Goal: Check status: Check status

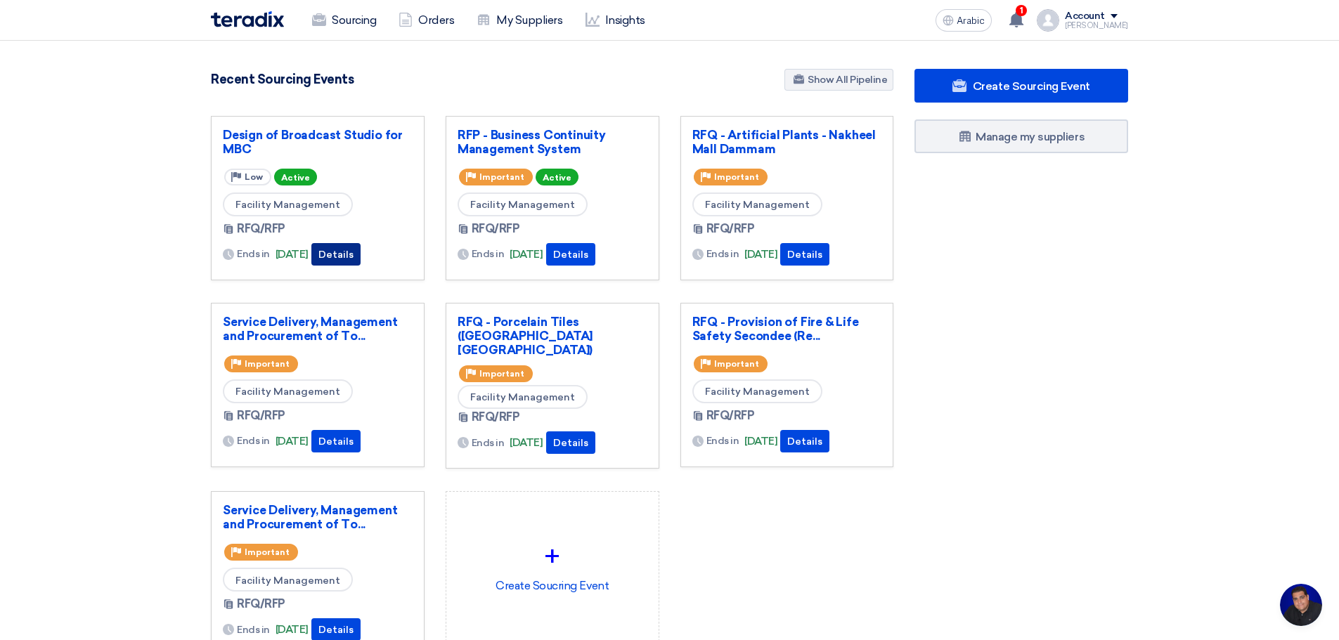
click at [353, 259] on font "Details" at bounding box center [335, 255] width 35 height 12
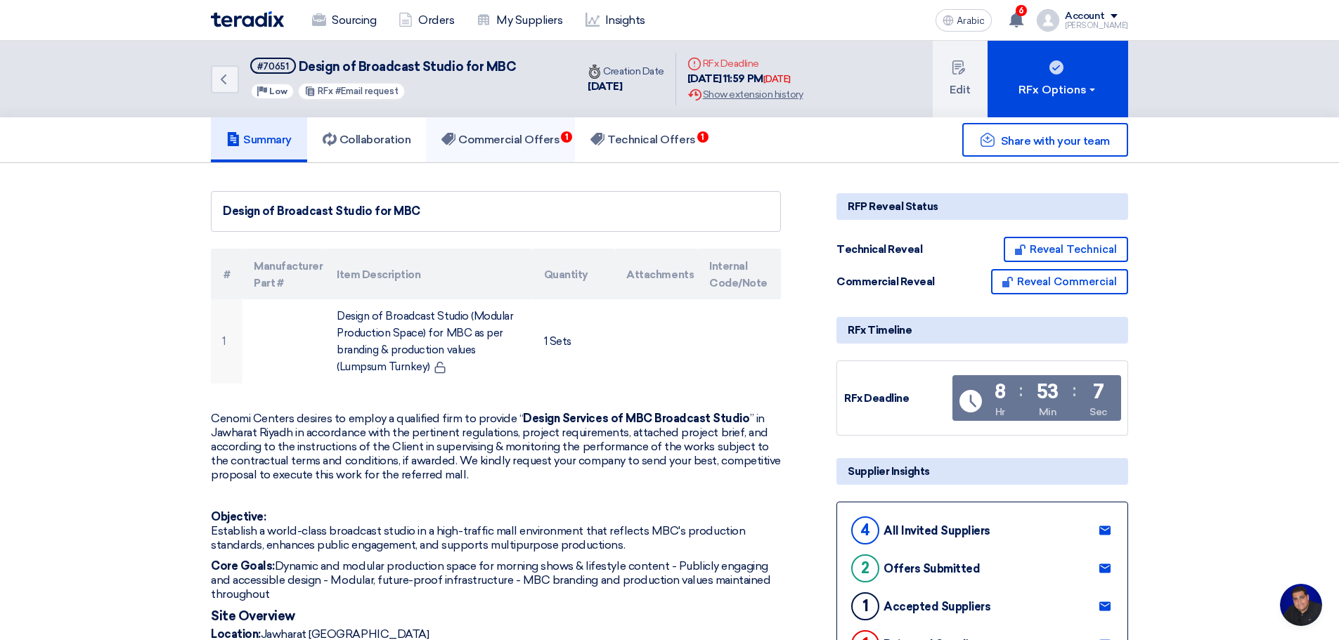
click at [512, 136] on font "Commercial Offers" at bounding box center [508, 139] width 101 height 13
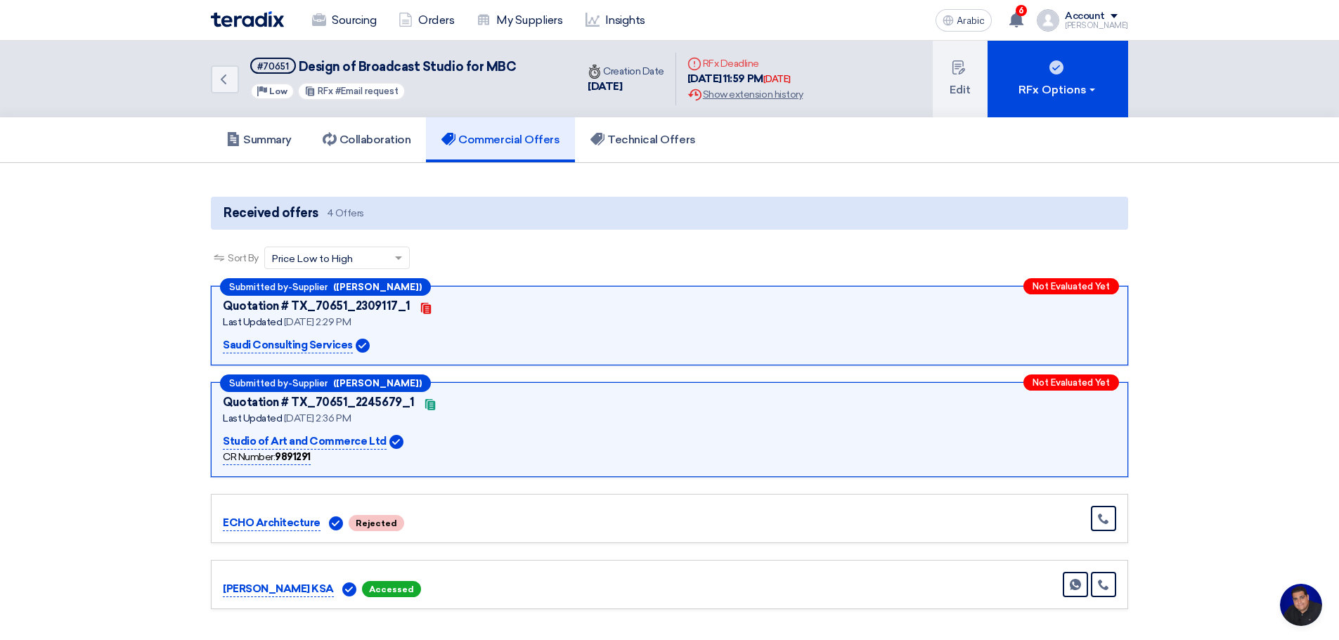
click at [79, 367] on section "Received offers 4 Offers Sort By Sort by × Price Low to High × Submitted by - S…" at bounding box center [669, 403] width 1339 height 481
drag, startPoint x: 661, startPoint y: 136, endPoint x: 652, endPoint y: 138, distance: 9.4
click at [661, 136] on font "Technical Offers" at bounding box center [651, 139] width 88 height 13
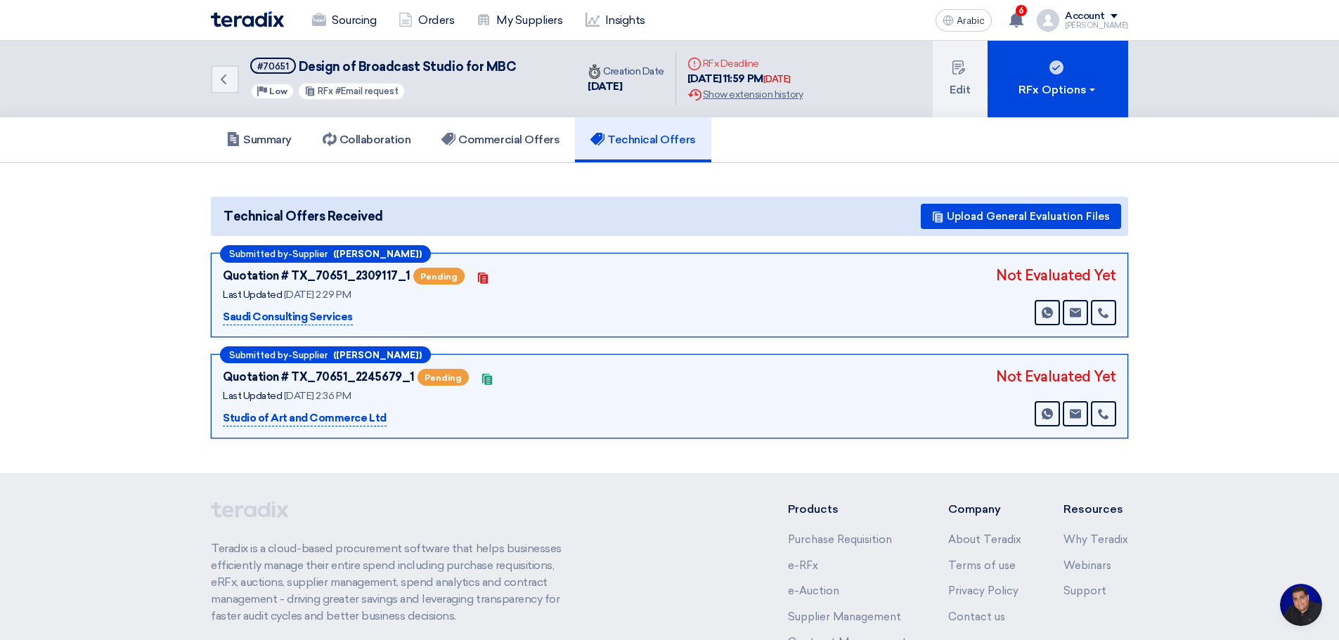
click at [91, 306] on section "Technical Offers Received Upload General Evaluation Files Submitted by - Suppli…" at bounding box center [669, 318] width 1339 height 310
